Goal: Task Accomplishment & Management: Manage account settings

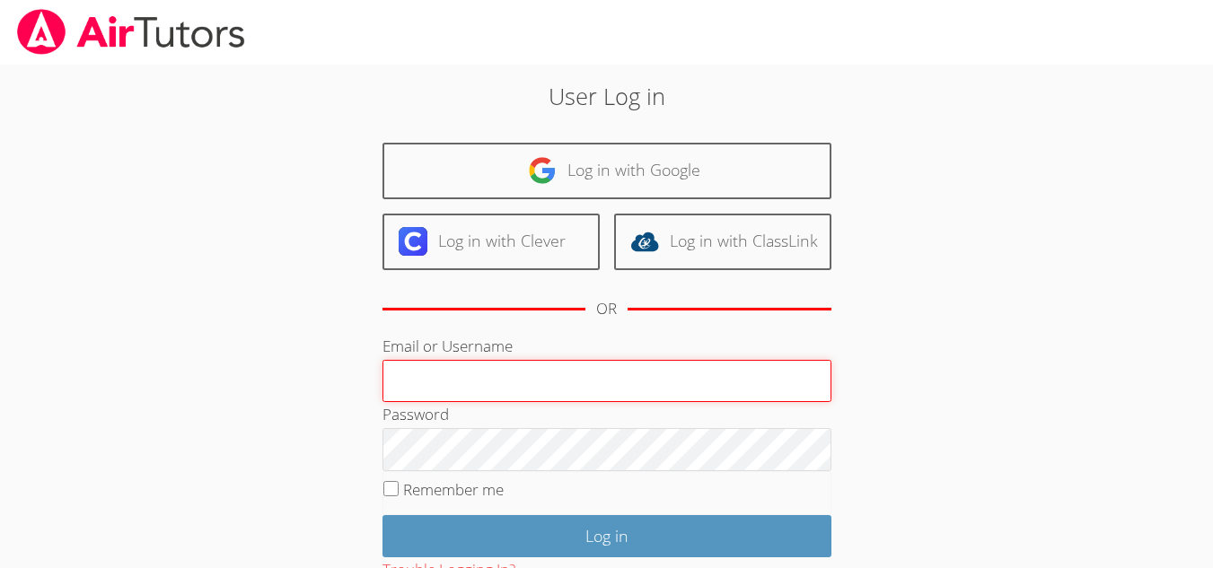
type input "[EMAIL_ADDRESS][DOMAIN_NAME]"
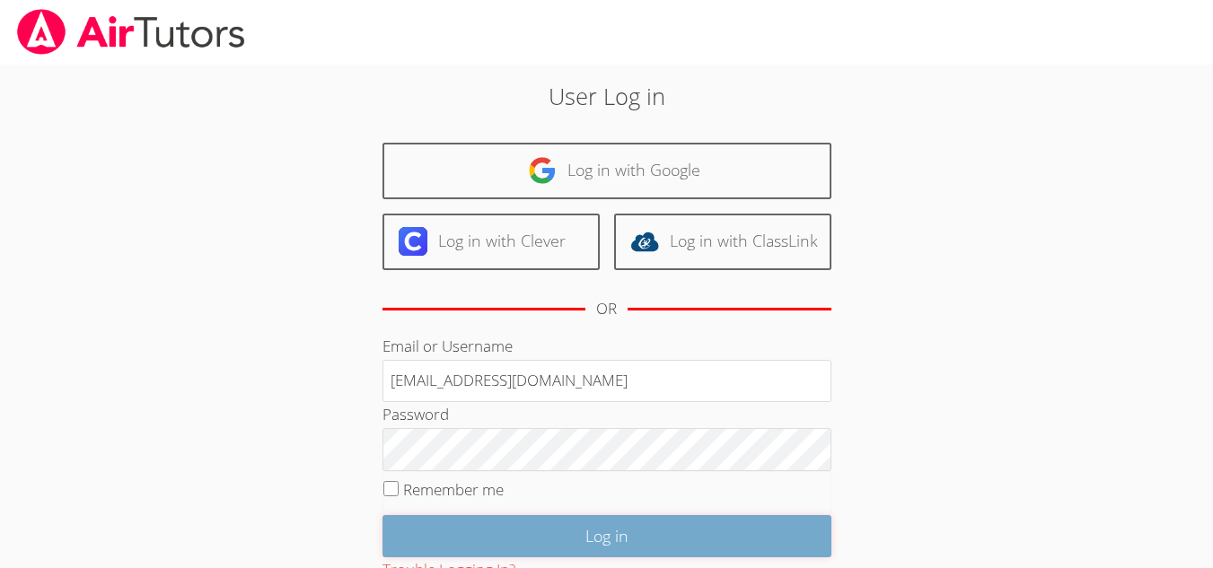
click at [593, 535] on input "Log in" at bounding box center [606, 536] width 449 height 42
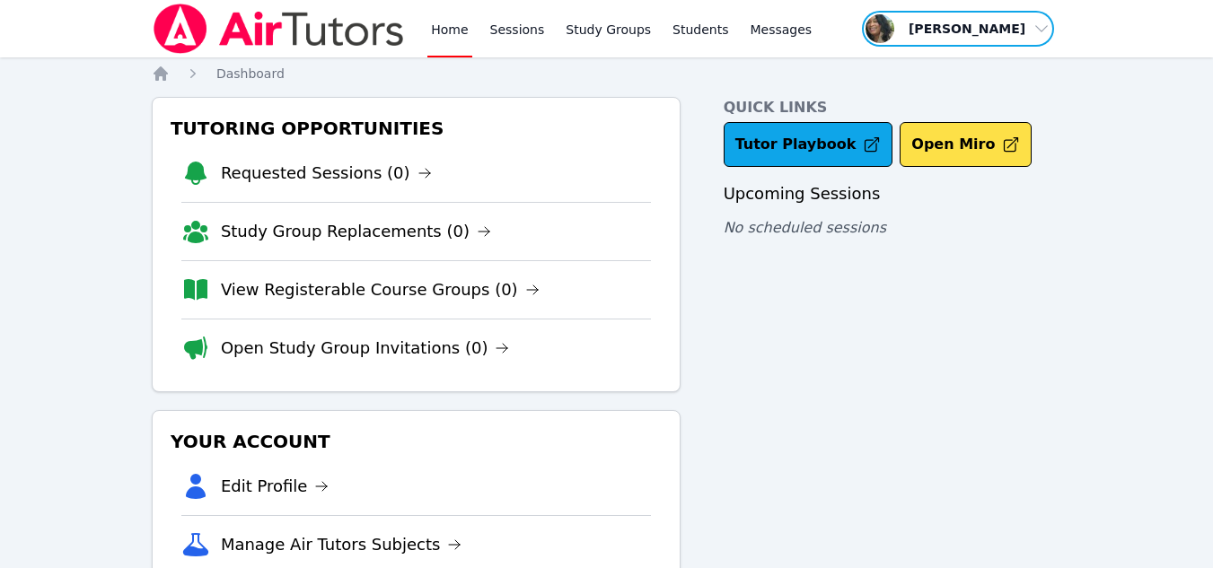
click at [960, 46] on span "button" at bounding box center [958, 28] width 196 height 39
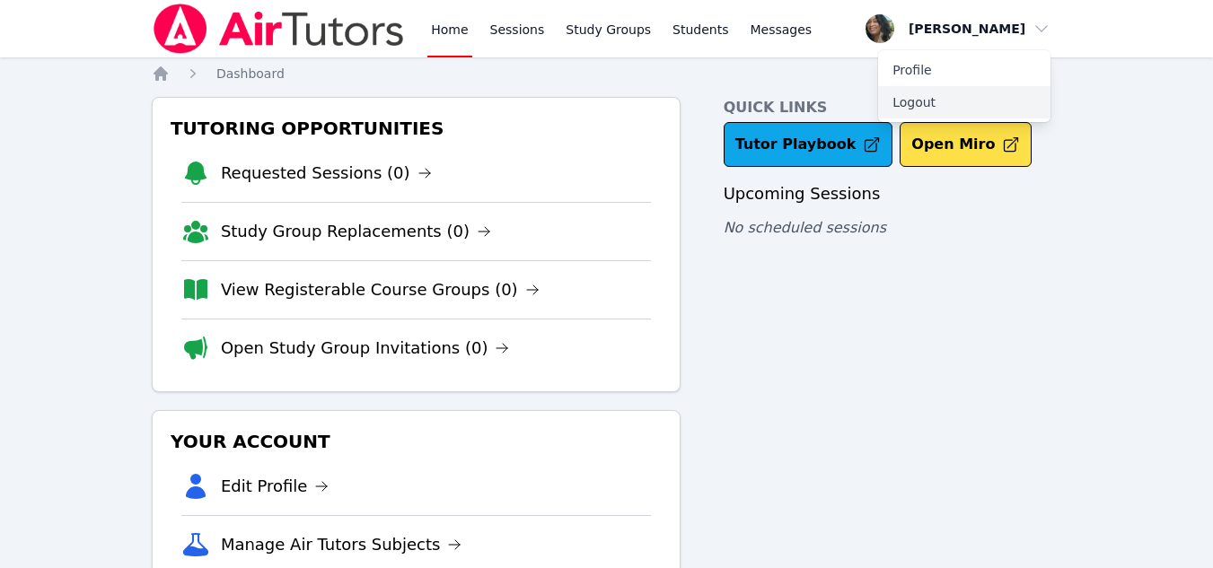
click at [918, 94] on button "Logout" at bounding box center [964, 102] width 172 height 32
